Goal: Transaction & Acquisition: Obtain resource

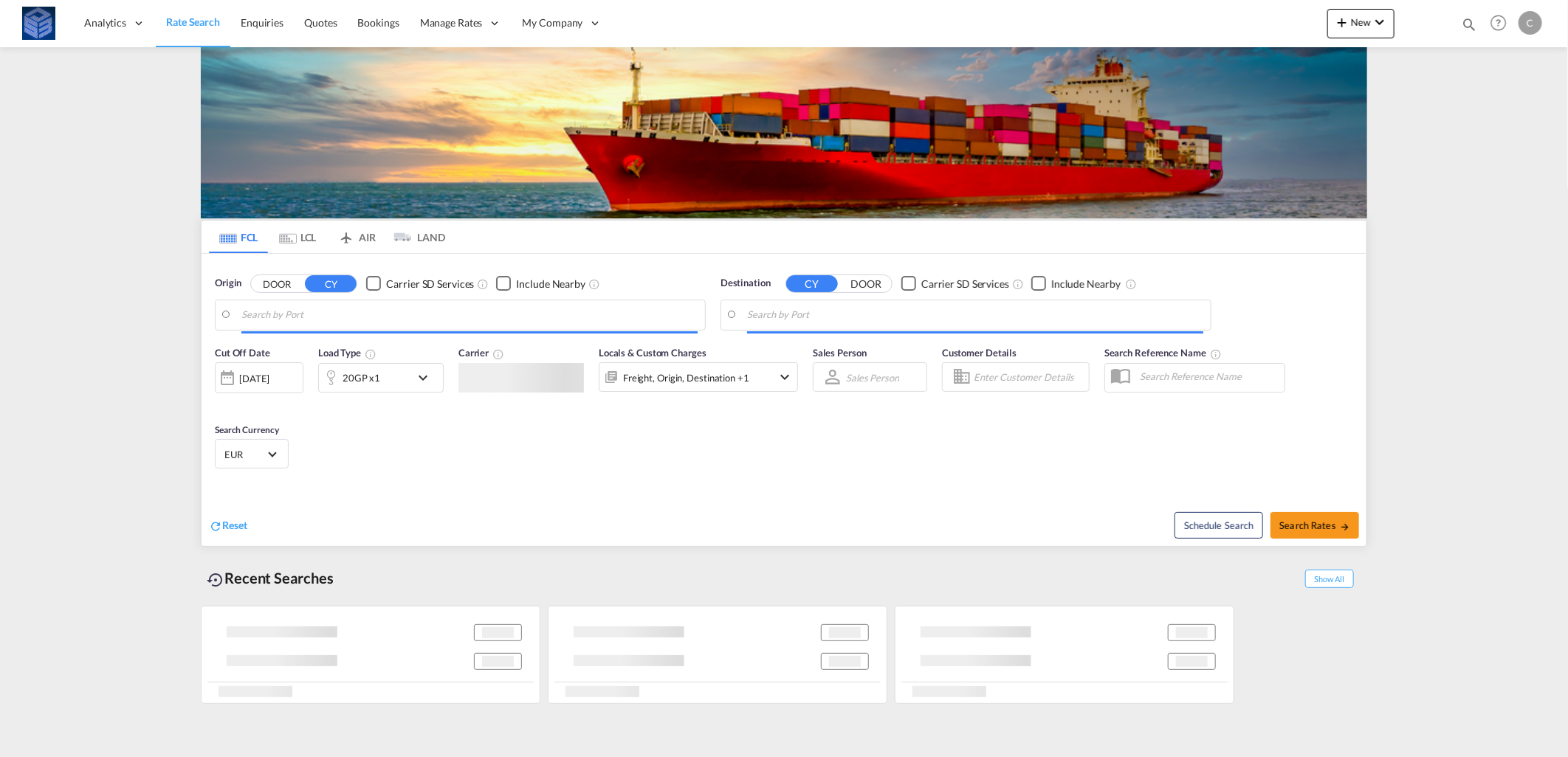
type input "[GEOGRAPHIC_DATA], [GEOGRAPHIC_DATA]"
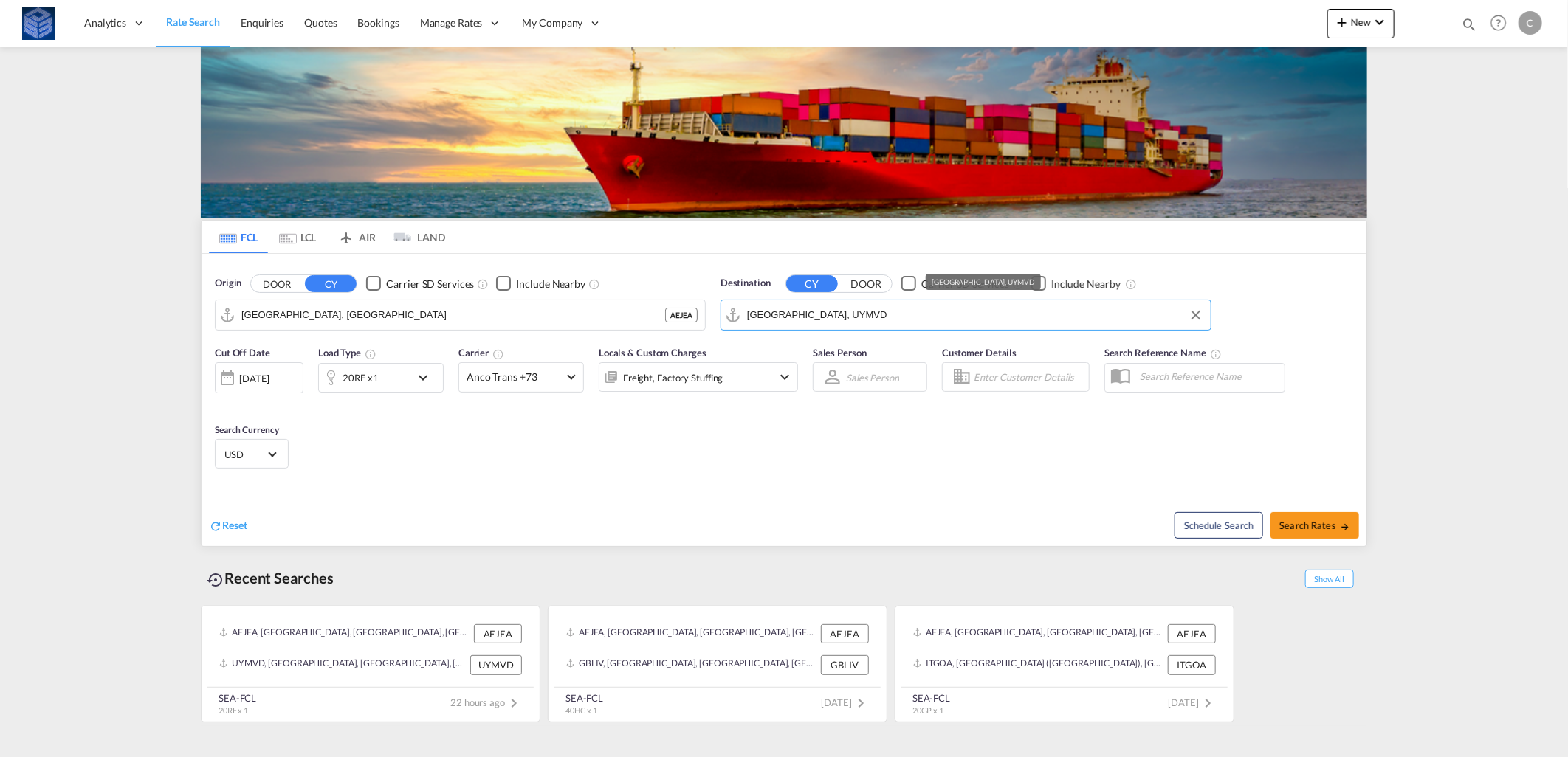
click at [817, 316] on input "[GEOGRAPHIC_DATA], UYMVD" at bounding box center [975, 315] width 456 height 22
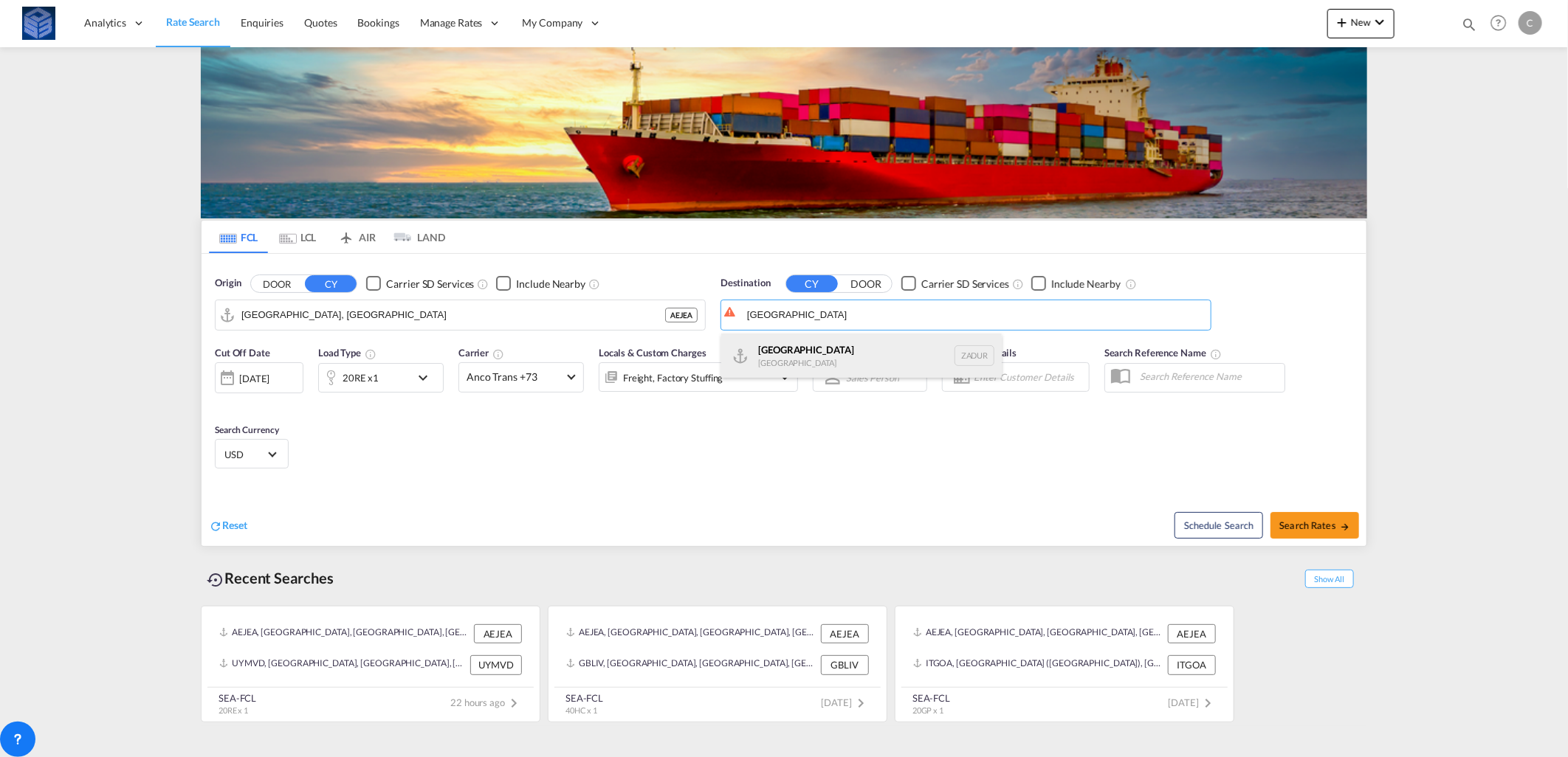
click at [811, 365] on div "[GEOGRAPHIC_DATA] [GEOGRAPHIC_DATA] ZADUR" at bounding box center [861, 356] width 280 height 45
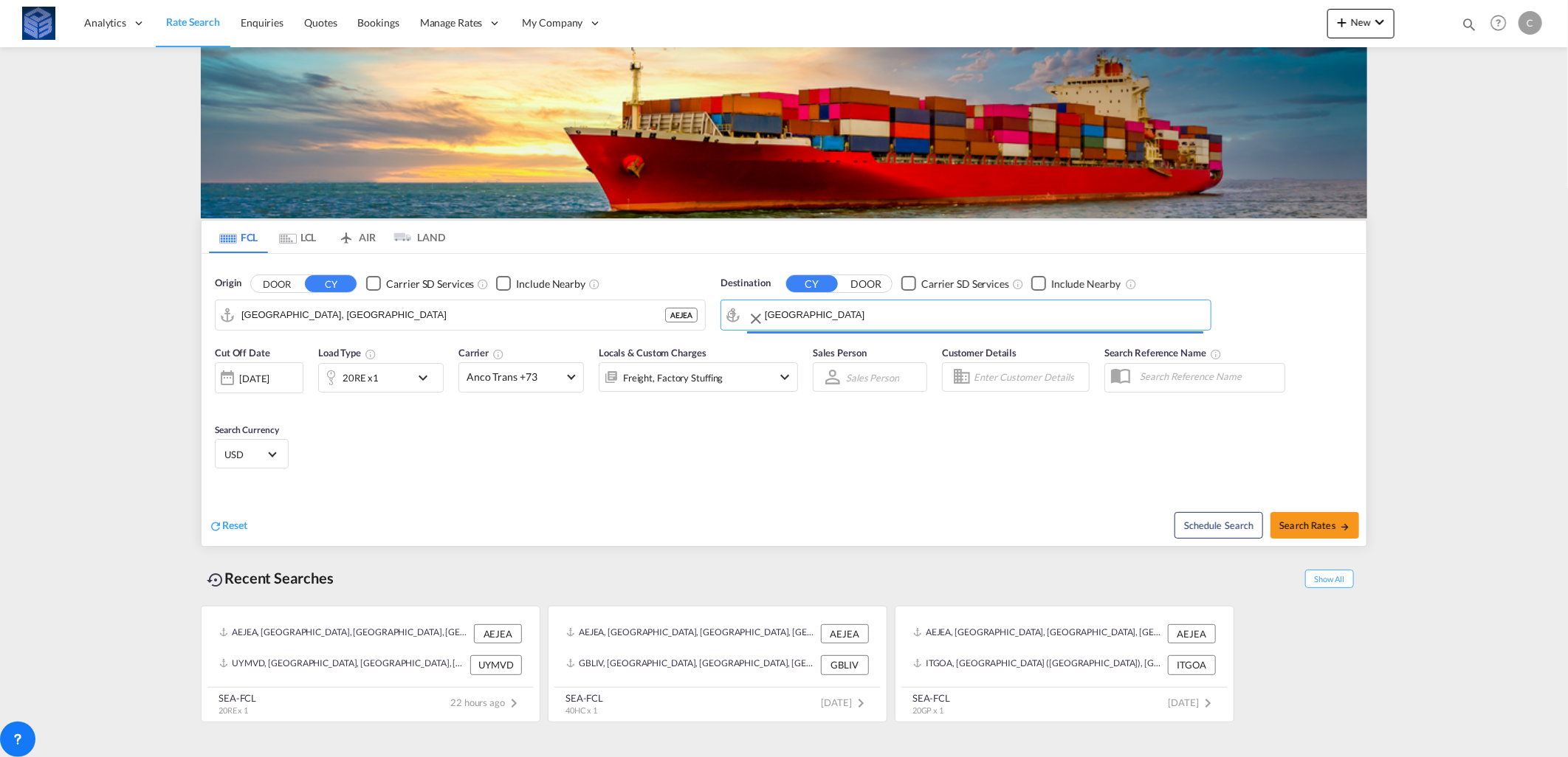
type input "[GEOGRAPHIC_DATA], ZADUR"
click at [509, 377] on span "Anco Trans +73" at bounding box center [514, 377] width 96 height 15
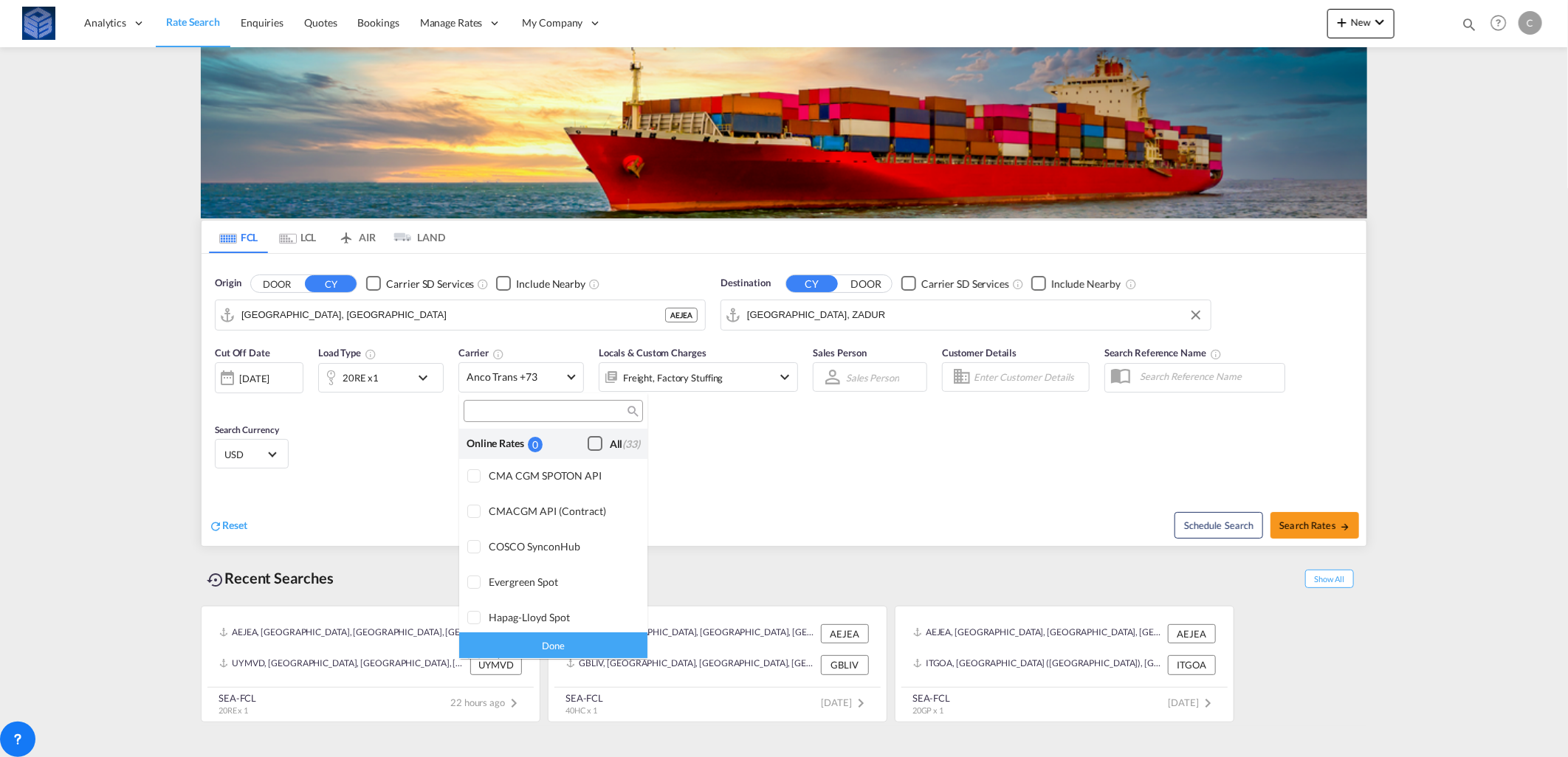
click at [587, 436] on div "Checkbox No Ink" at bounding box center [595, 444] width 15 height 15
click at [577, 651] on div "Done" at bounding box center [553, 646] width 188 height 26
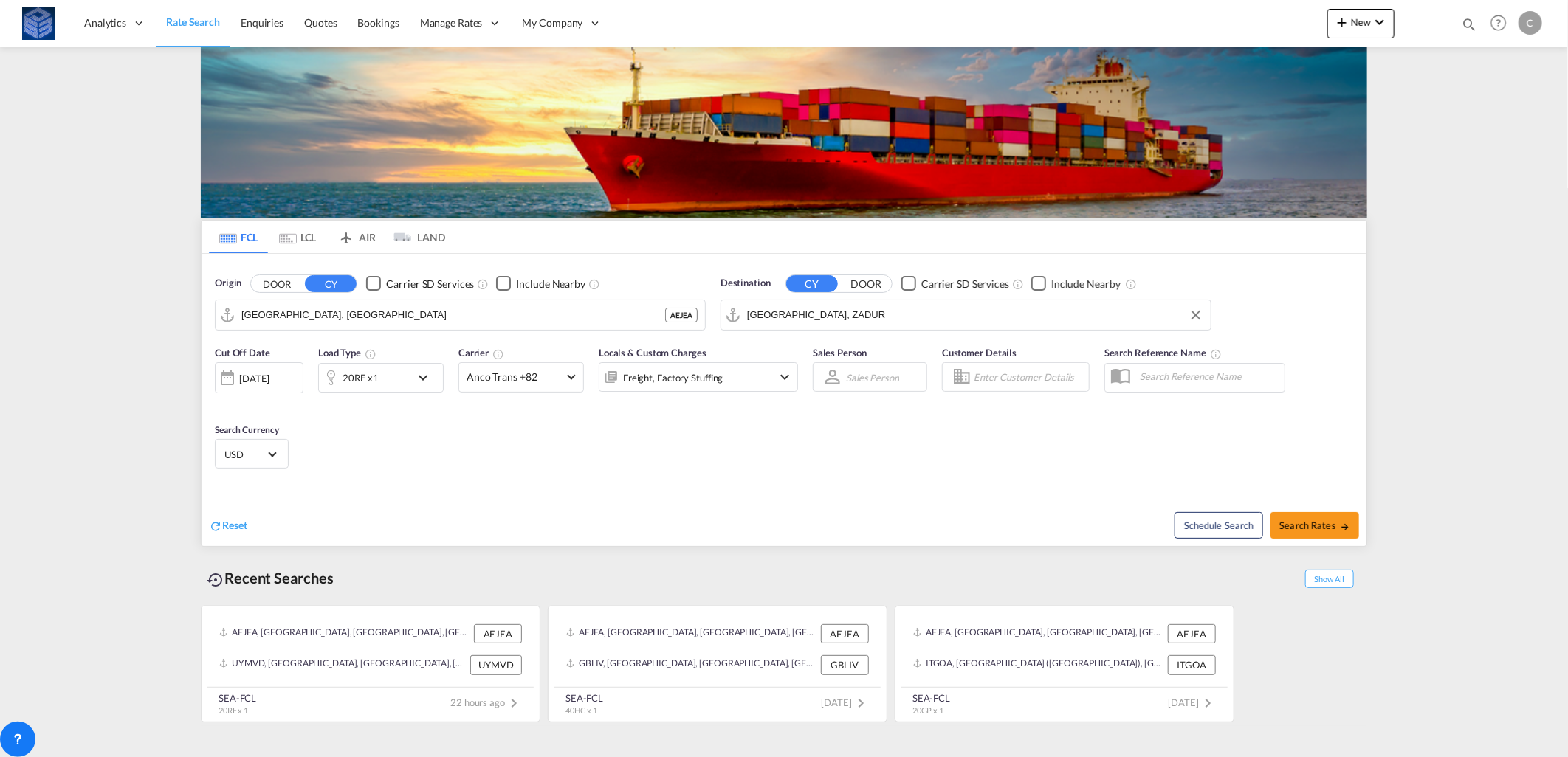
click at [410, 384] on div "20RE x1" at bounding box center [381, 378] width 126 height 30
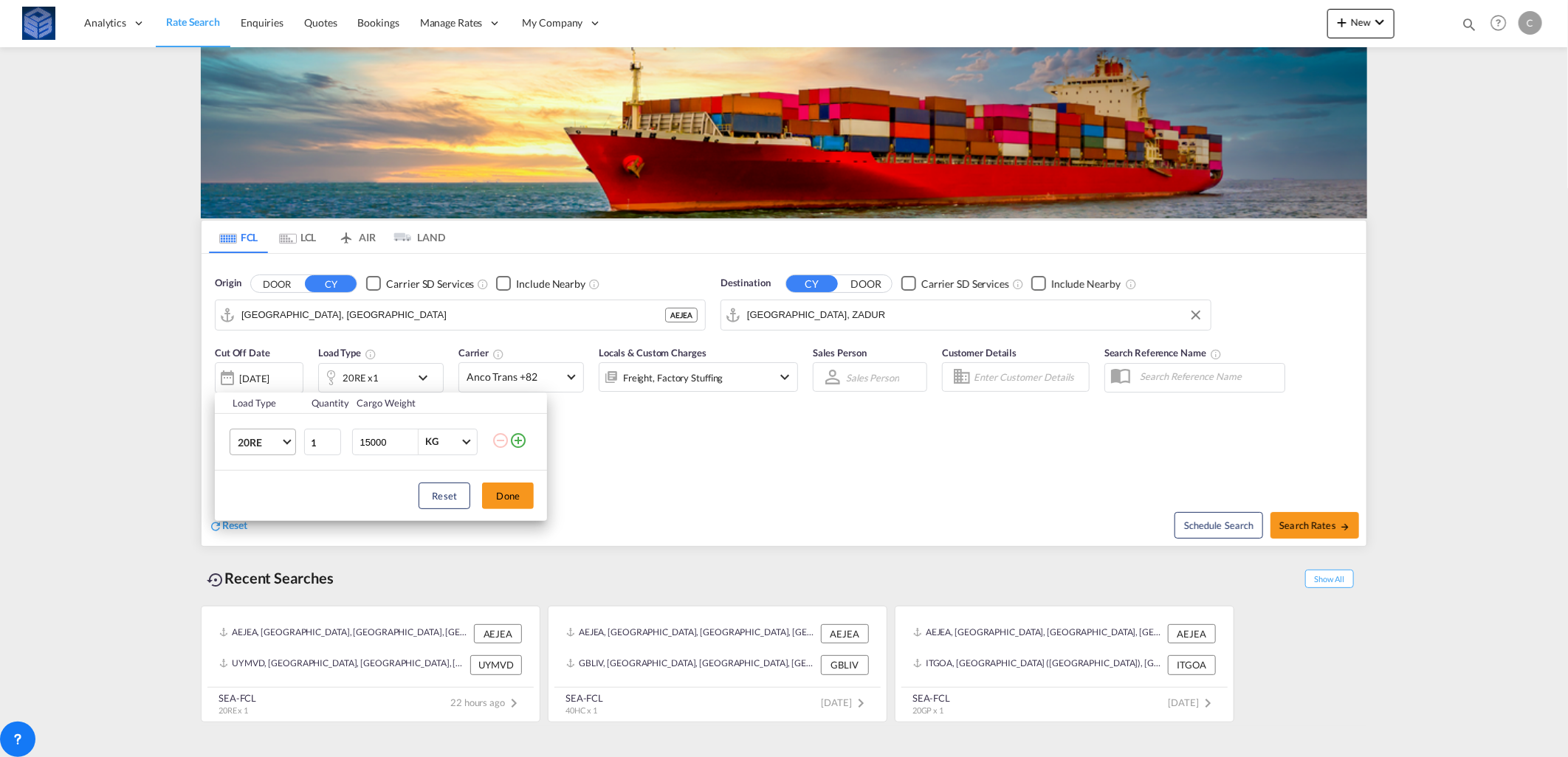
click at [266, 441] on span "20RE" at bounding box center [259, 443] width 43 height 15
click at [270, 373] on md-option "20GP" at bounding box center [276, 365] width 101 height 35
click at [524, 497] on button "Done" at bounding box center [508, 496] width 52 height 27
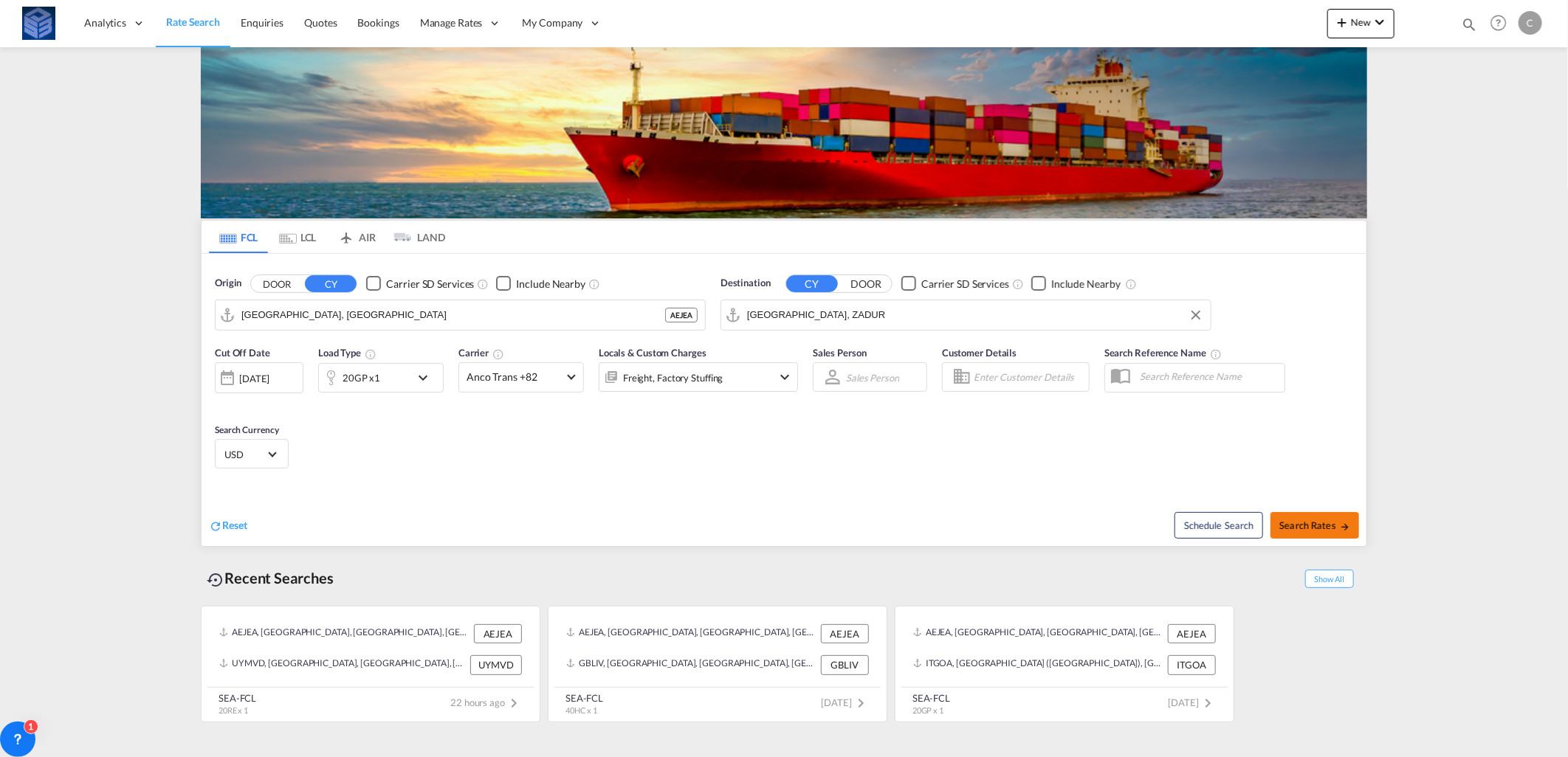
click at [1310, 525] on span "Search Rates" at bounding box center [1315, 525] width 71 height 12
type input "AEJEA to ZADUR / [DATE]"
